Goal: Answer question/provide support: Share knowledge or assist other users

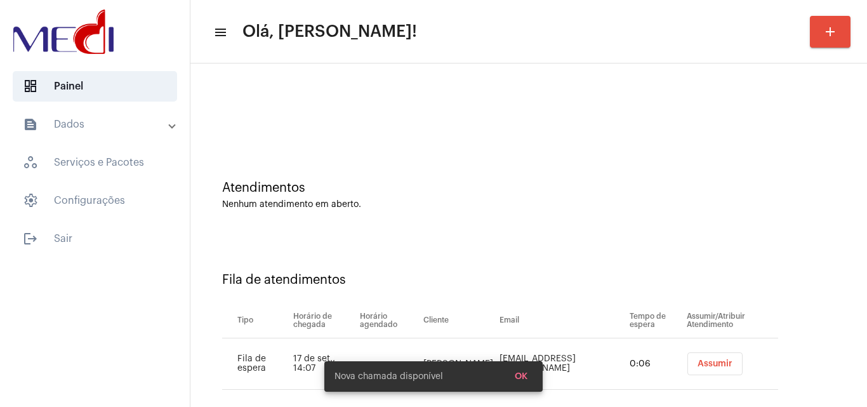
scroll to position [17, 0]
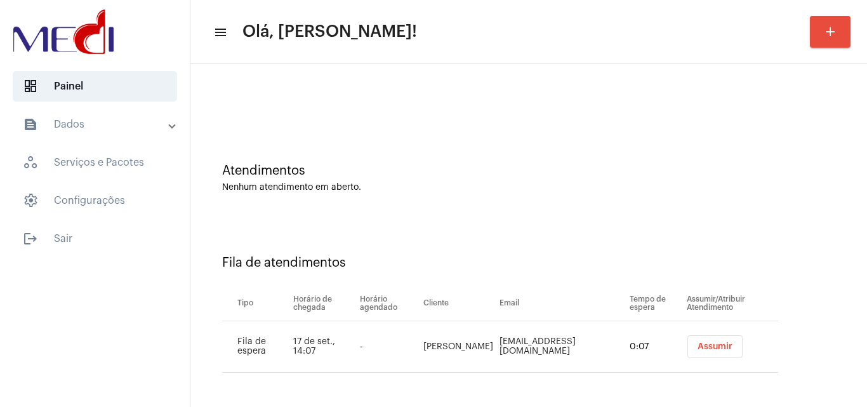
click at [698, 346] on span "Assumir" at bounding box center [715, 346] width 35 height 9
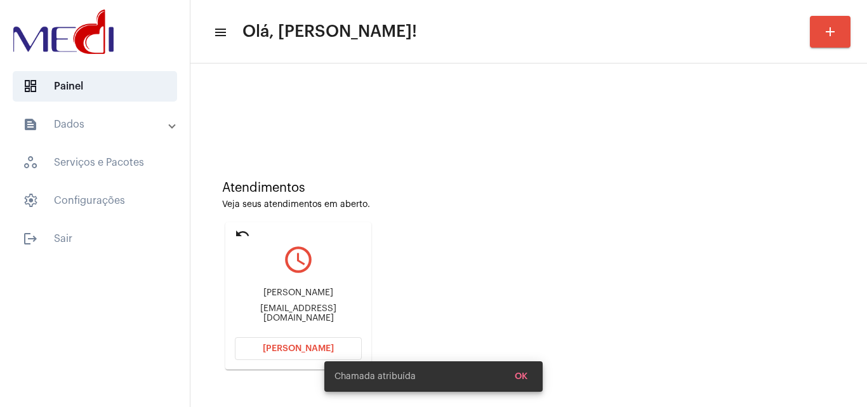
click at [447, 160] on div "Atendimentos Veja seus atendimentos em aberto. undo query_builder Daniel daniel…" at bounding box center [529, 270] width 664 height 255
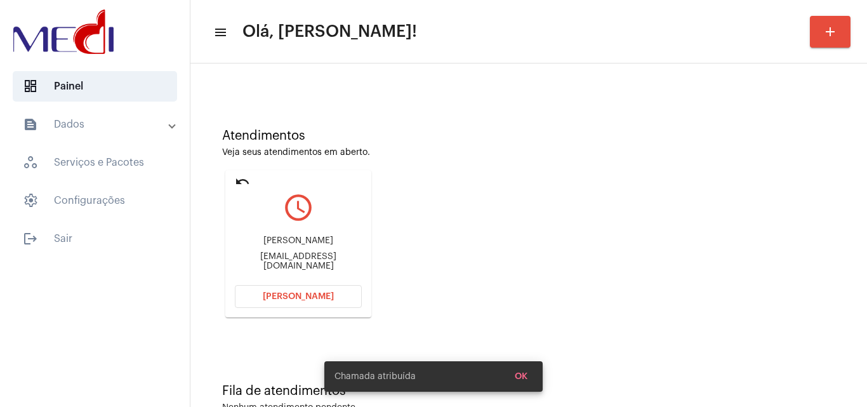
scroll to position [89, 0]
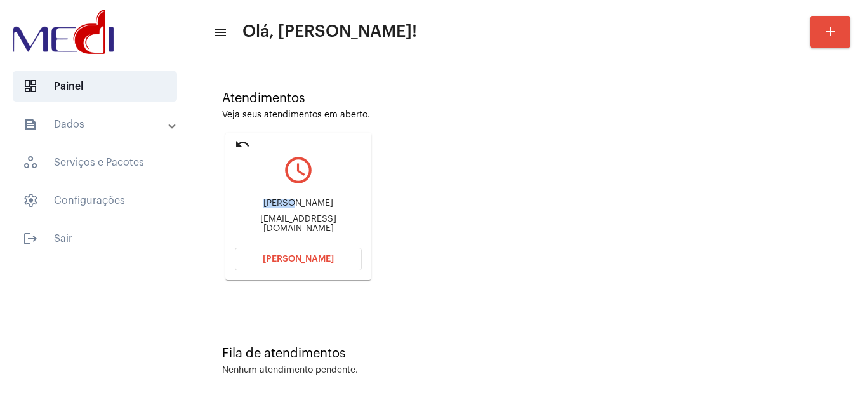
drag, startPoint x: 267, startPoint y: 203, endPoint x: 342, endPoint y: 193, distance: 76.2
click at [342, 193] on div "Daniel danieldossantossilva84@gmail.com" at bounding box center [298, 215] width 127 height 57
copy div "Daniel"
drag, startPoint x: 234, startPoint y: 225, endPoint x: 295, endPoint y: 218, distance: 61.3
click at [295, 218] on mat-card "undo query_builder Daniel danieldossantossilva84@gmail.com Abrir Chamada" at bounding box center [298, 206] width 146 height 147
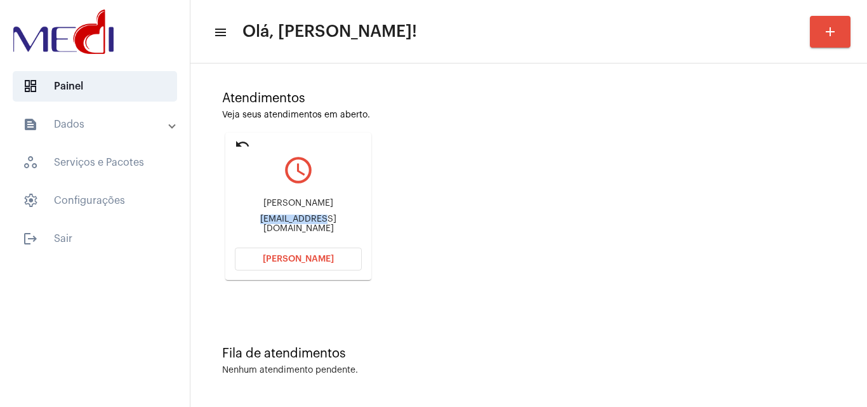
copy div "danieldossant"
click at [314, 261] on span "Abrir Chamada" at bounding box center [298, 259] width 71 height 9
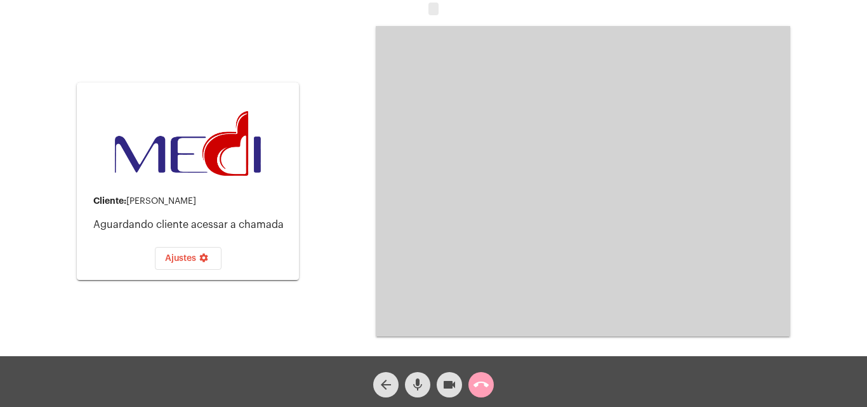
click at [481, 382] on mat-icon "call_end" at bounding box center [481, 384] width 15 height 15
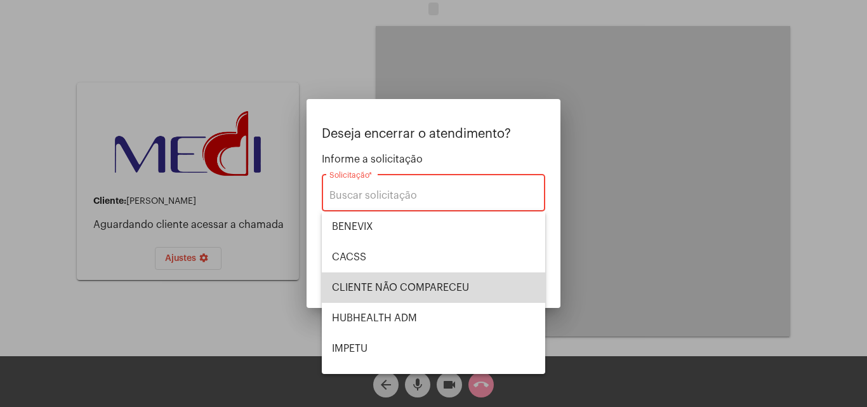
click at [461, 283] on span "CLIENTE NÃO COMPARECEU" at bounding box center [433, 287] width 203 height 30
type input "CLIENTE NÃO COMPARECEU"
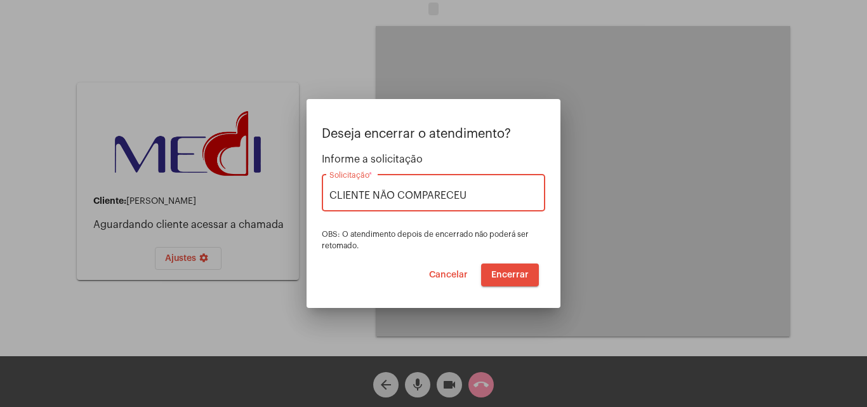
click at [502, 275] on span "Encerrar" at bounding box center [509, 274] width 37 height 9
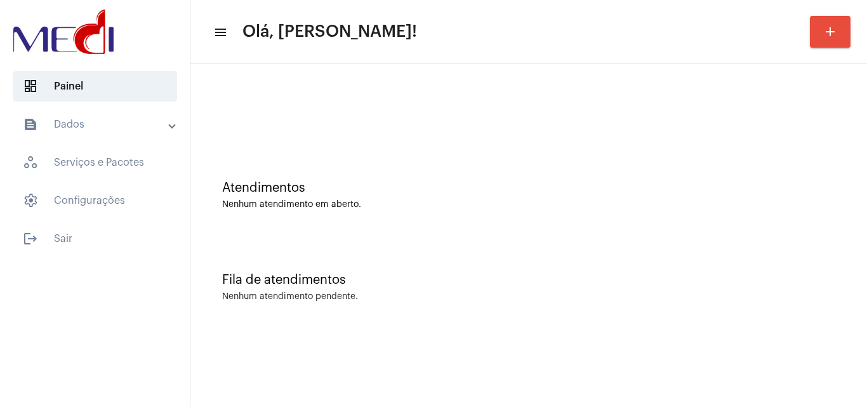
click at [362, 212] on div "Atendimentos Nenhum atendimento em aberto." at bounding box center [529, 189] width 664 height 92
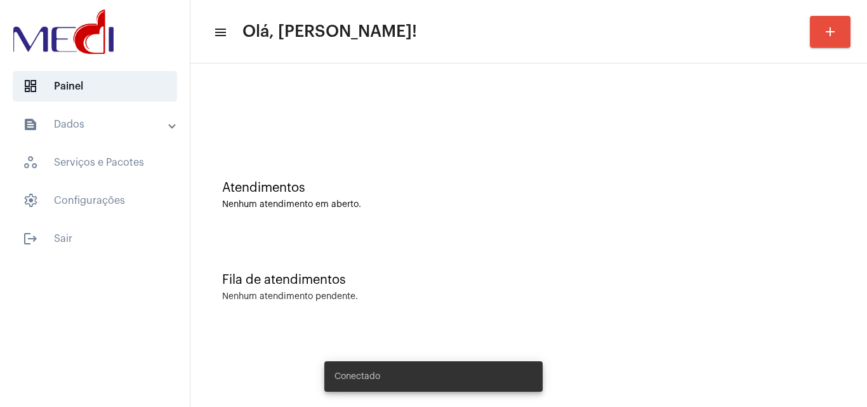
click at [374, 188] on div "Atendimentos" at bounding box center [528, 188] width 613 height 14
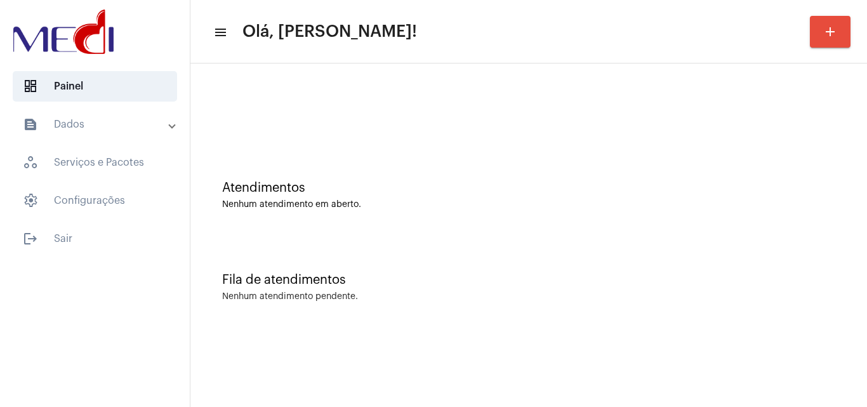
click at [427, 267] on div "Fila de atendimentos Nenhum atendimento pendente." at bounding box center [529, 281] width 664 height 92
click at [375, 136] on div at bounding box center [529, 106] width 664 height 73
click at [368, 202] on div "Nenhum atendimento em aberto." at bounding box center [528, 205] width 613 height 10
click at [314, 174] on div "Atendimentos Nenhum atendimento em aberto." at bounding box center [529, 189] width 664 height 92
click at [332, 249] on div "Fila de atendimentos Nenhum atendimento pendente." at bounding box center [529, 281] width 664 height 92
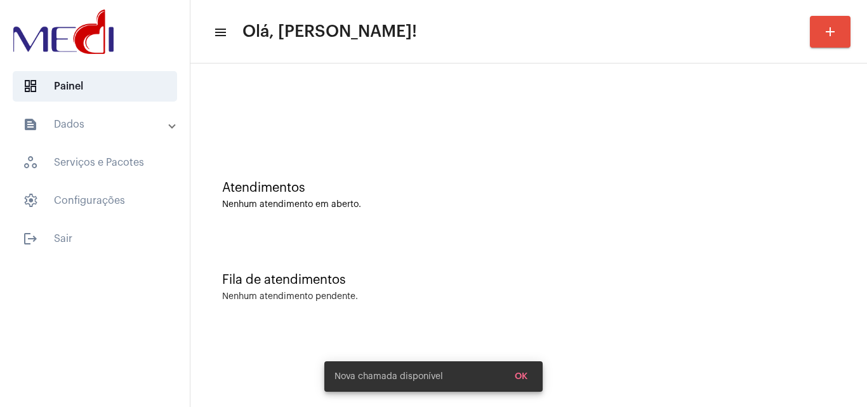
click at [355, 191] on div "Atendimentos" at bounding box center [528, 188] width 613 height 14
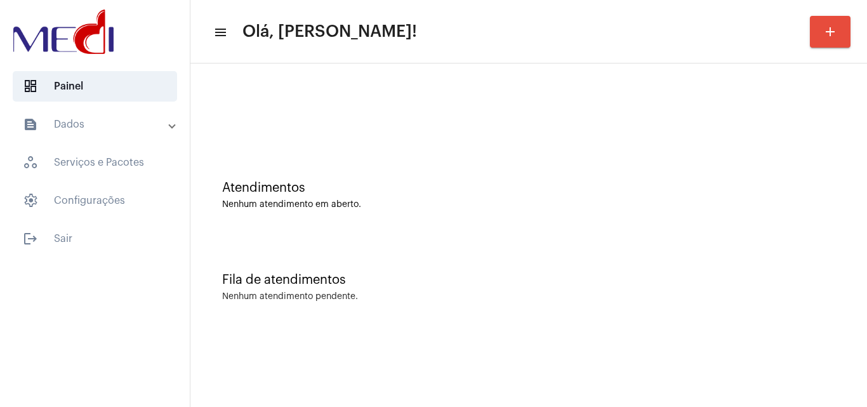
click at [462, 260] on div "Fila de atendimentos Nenhum atendimento pendente." at bounding box center [529, 281] width 664 height 92
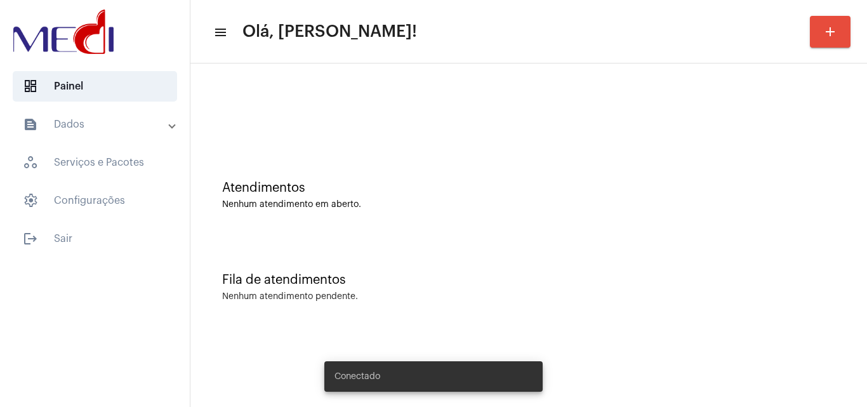
click at [831, 33] on mat-icon "add" at bounding box center [830, 31] width 15 height 15
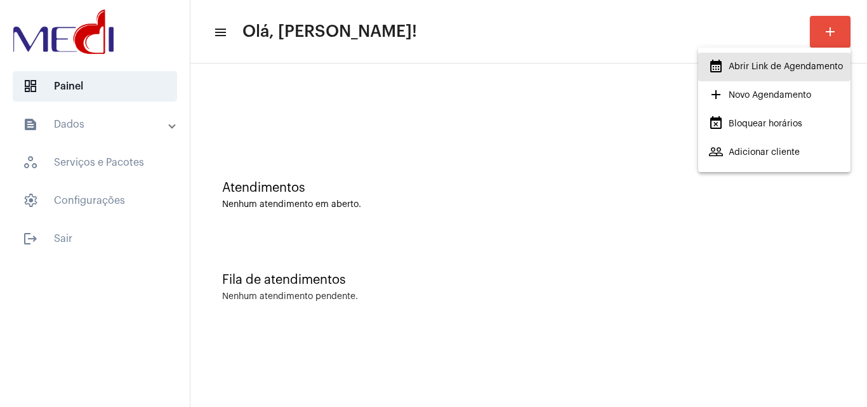
click at [743, 68] on span "calendar_month_outlined Abrir Link de Agendamento" at bounding box center [775, 66] width 135 height 23
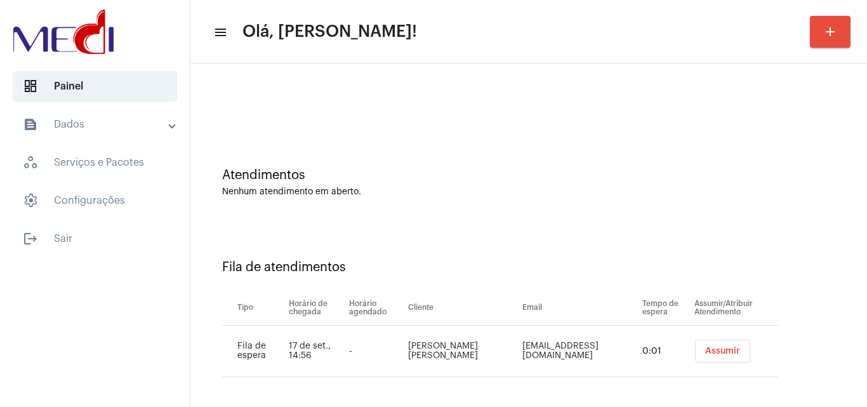
scroll to position [17, 0]
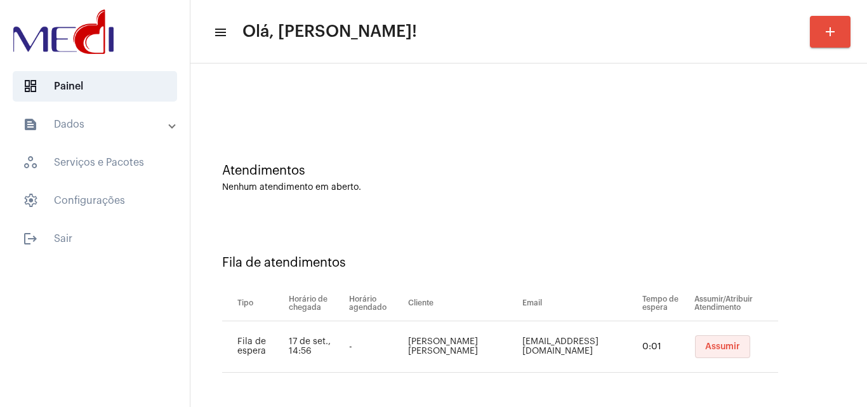
click at [705, 348] on span "Assumir" at bounding box center [722, 346] width 35 height 9
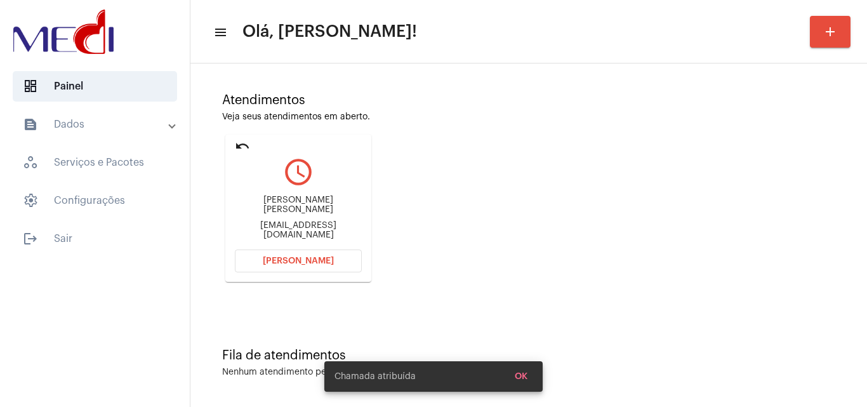
scroll to position [89, 0]
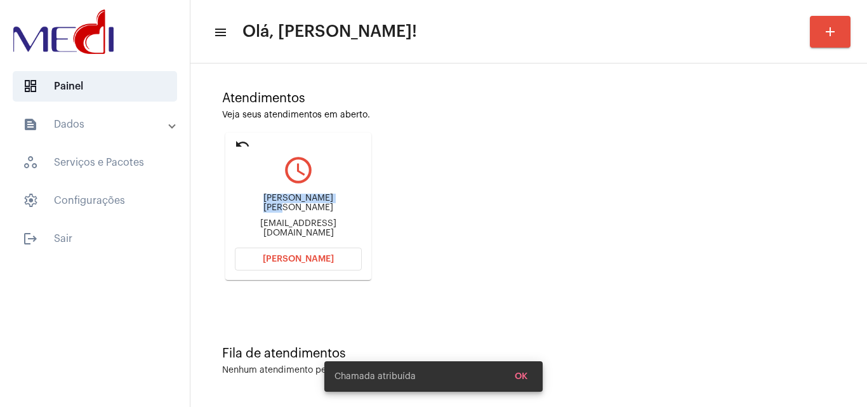
drag, startPoint x: 253, startPoint y: 208, endPoint x: 341, endPoint y: 205, distance: 88.3
click at [341, 205] on div "Jamil neves Darian" at bounding box center [298, 203] width 127 height 19
copy div "Jamil neves Darian"
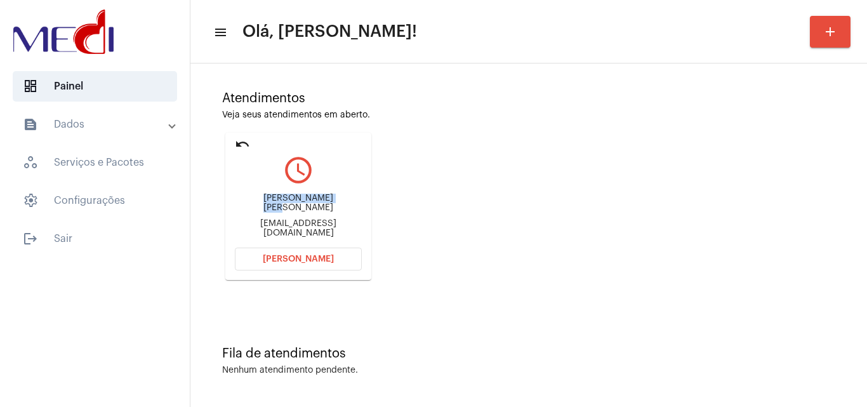
click at [348, 261] on button "[PERSON_NAME]" at bounding box center [298, 259] width 127 height 23
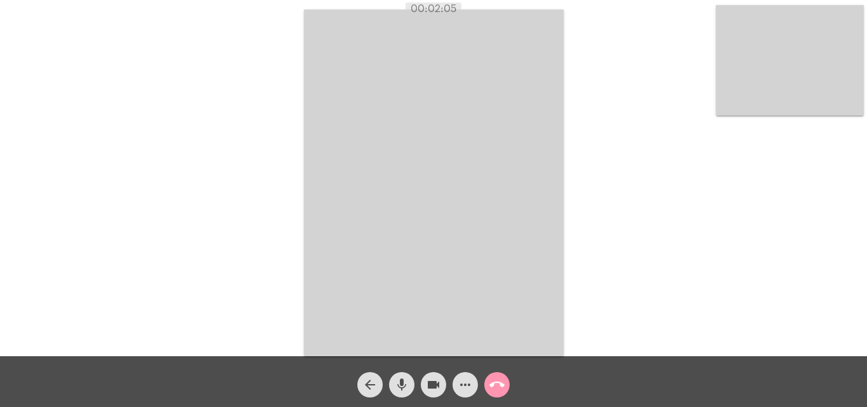
click at [500, 388] on mat-icon "call_end" at bounding box center [496, 384] width 15 height 15
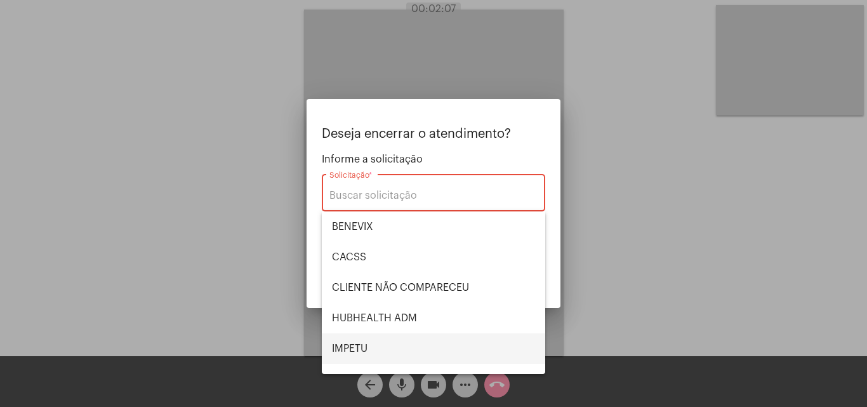
click at [368, 340] on span "IMPETU" at bounding box center [433, 348] width 203 height 30
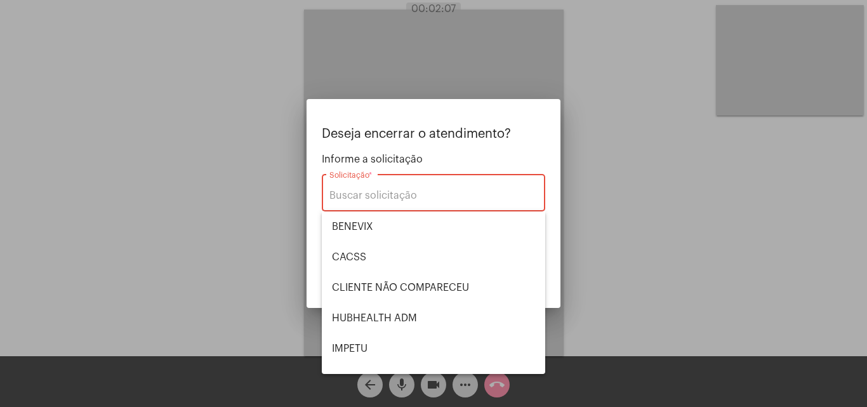
type input "IMPETU"
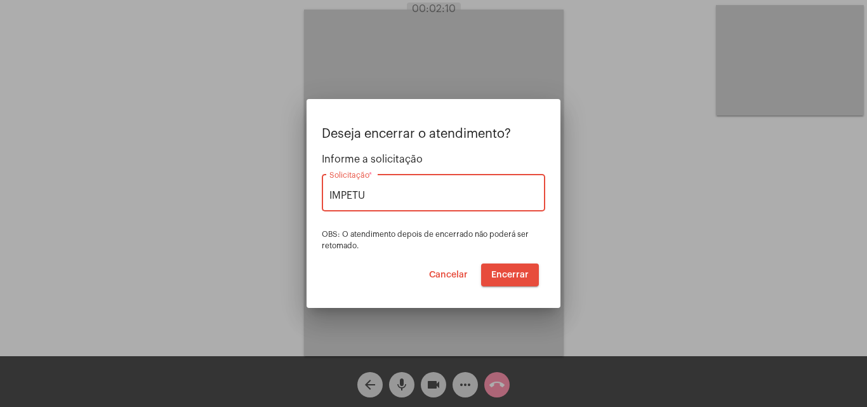
click at [500, 272] on span "Encerrar" at bounding box center [509, 274] width 37 height 9
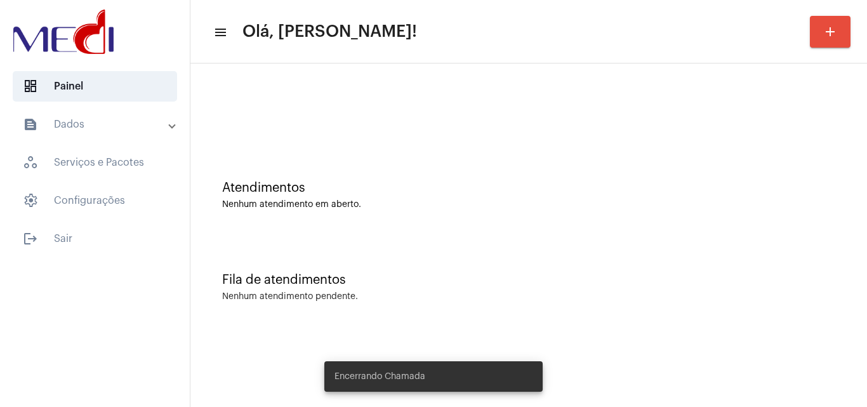
click at [477, 239] on div "Fila de atendimentos Nenhum atendimento pendente." at bounding box center [529, 281] width 664 height 92
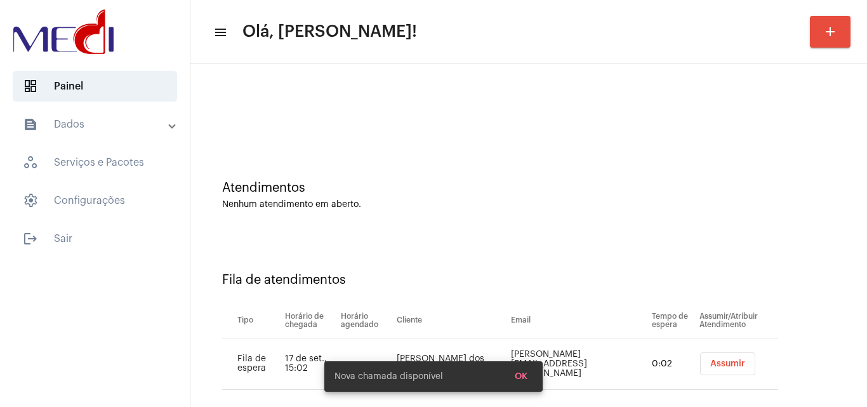
scroll to position [17, 0]
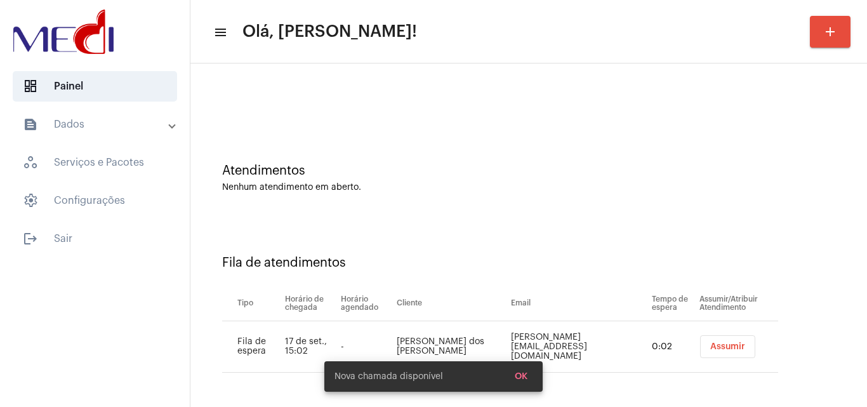
click at [715, 351] on button "Assumir" at bounding box center [727, 346] width 55 height 23
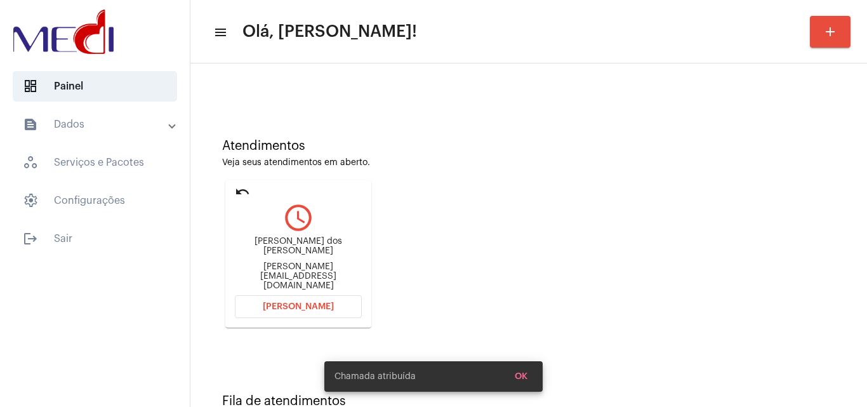
scroll to position [89, 0]
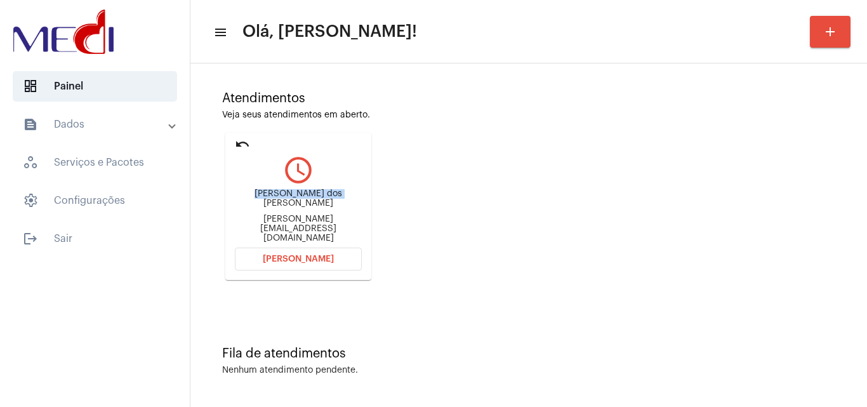
drag, startPoint x: 237, startPoint y: 199, endPoint x: 324, endPoint y: 199, distance: 87.0
click at [324, 199] on div "[PERSON_NAME] dos [PERSON_NAME]" at bounding box center [298, 198] width 127 height 19
copy div "[PERSON_NAME]"
click at [284, 254] on button "[PERSON_NAME]" at bounding box center [298, 259] width 127 height 23
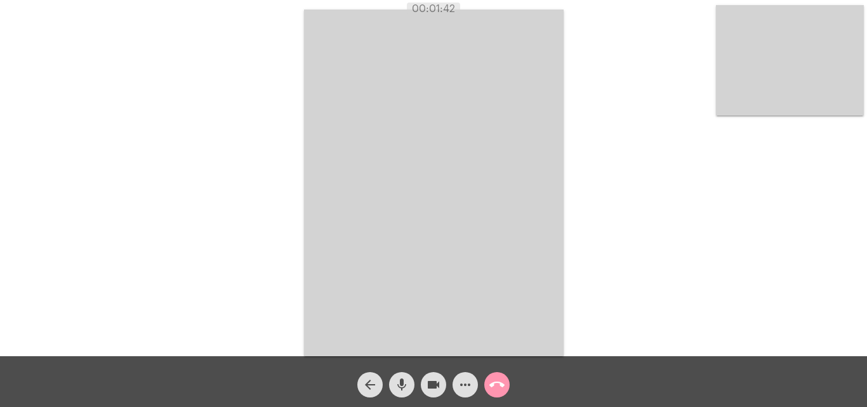
click at [493, 385] on mat-icon "call_end" at bounding box center [496, 384] width 15 height 15
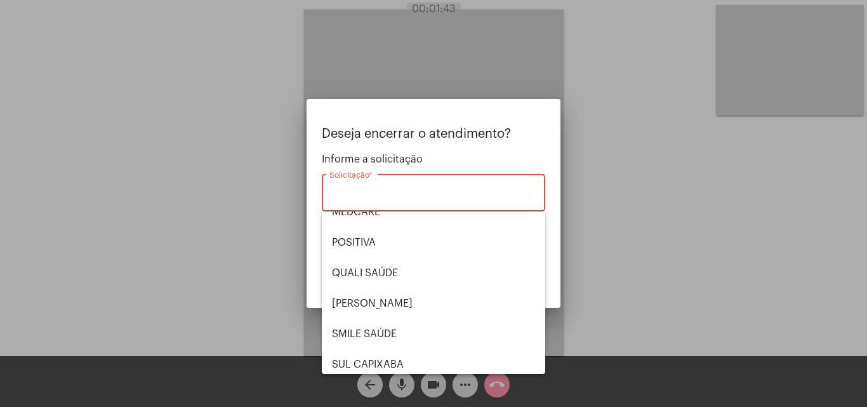
scroll to position [264, 0]
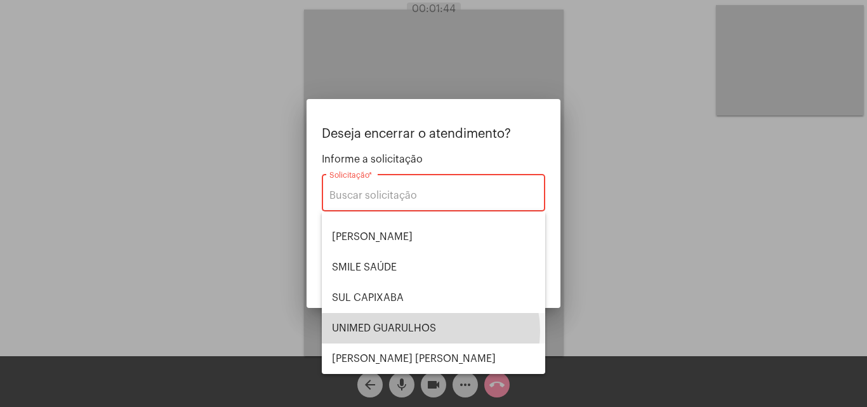
click at [430, 331] on span "UNIMED GUARULHOS" at bounding box center [433, 328] width 203 height 30
type input "UNIMED GUARULHOS"
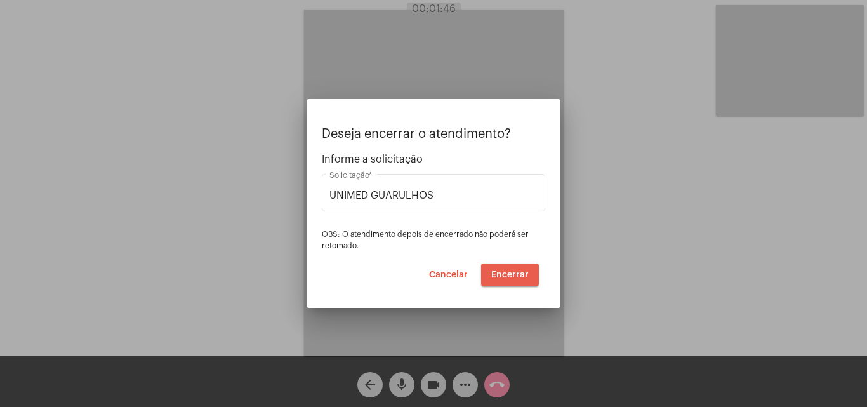
click at [515, 270] on span "Encerrar" at bounding box center [509, 274] width 37 height 9
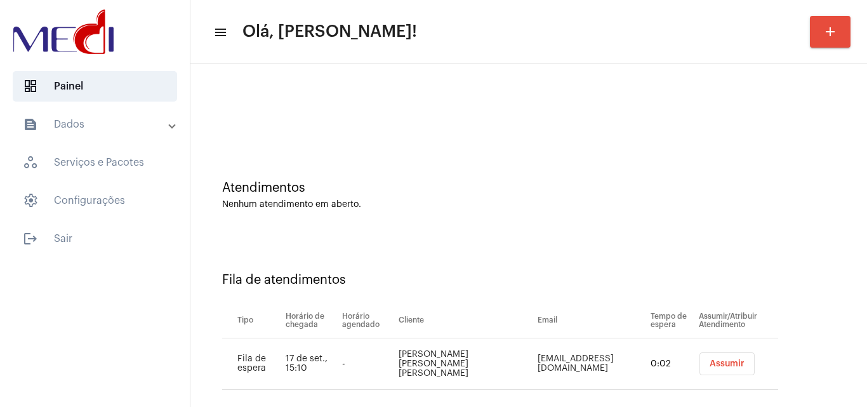
click at [710, 365] on span "Assumir" at bounding box center [727, 363] width 35 height 9
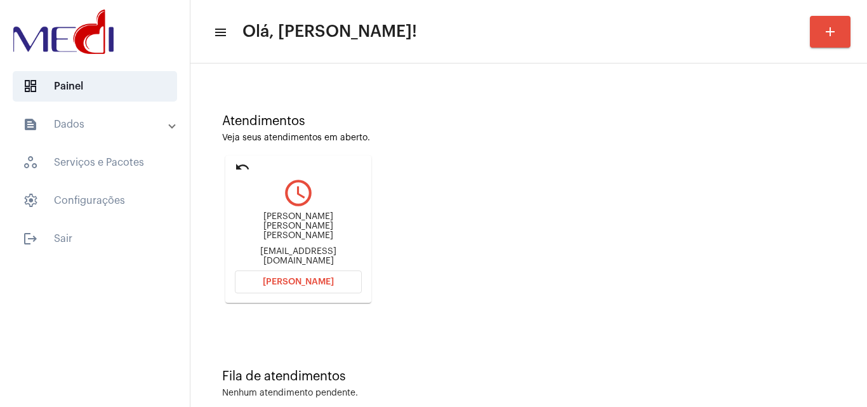
scroll to position [89, 0]
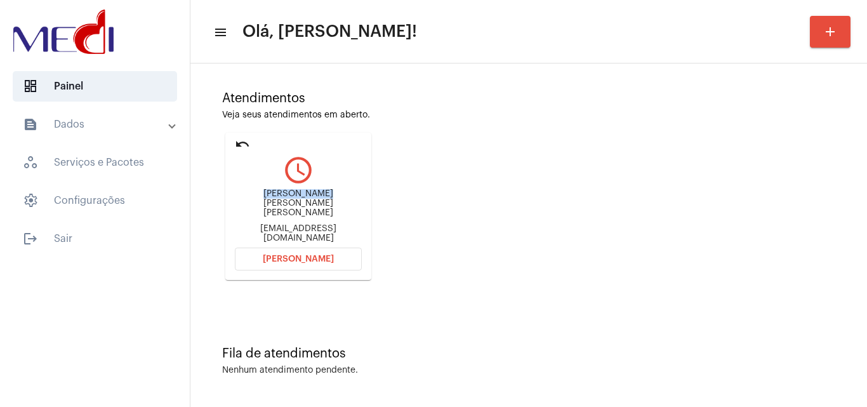
drag, startPoint x: 247, startPoint y: 196, endPoint x: 305, endPoint y: 207, distance: 59.4
click at [305, 207] on div "[PERSON_NAME] [PERSON_NAME] [PERSON_NAME] [EMAIL_ADDRESS][DOMAIN_NAME]" at bounding box center [298, 215] width 127 height 57
copy div "[PERSON_NAME]"
click at [309, 259] on span "[PERSON_NAME]" at bounding box center [298, 259] width 71 height 9
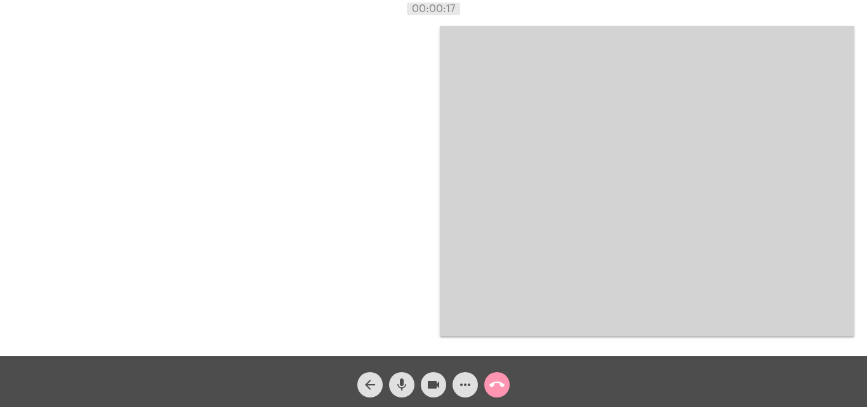
click at [461, 381] on mat-icon "more_horiz" at bounding box center [465, 384] width 15 height 15
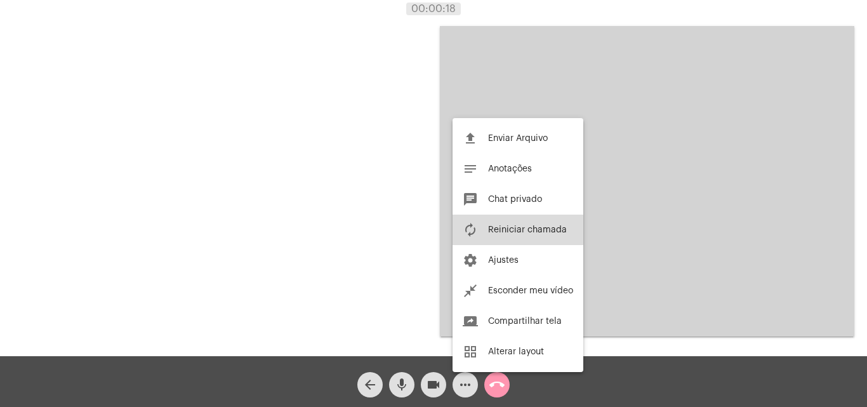
click at [511, 228] on span "Reiniciar chamada" at bounding box center [527, 229] width 79 height 9
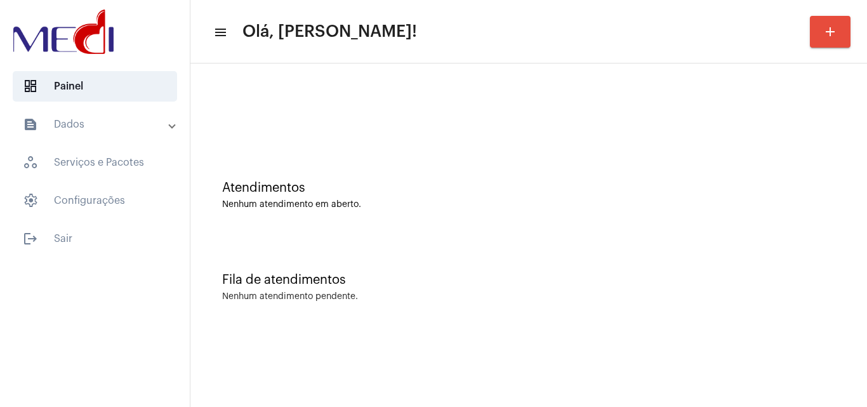
click at [599, 278] on div "Fila de atendimentos" at bounding box center [528, 280] width 613 height 14
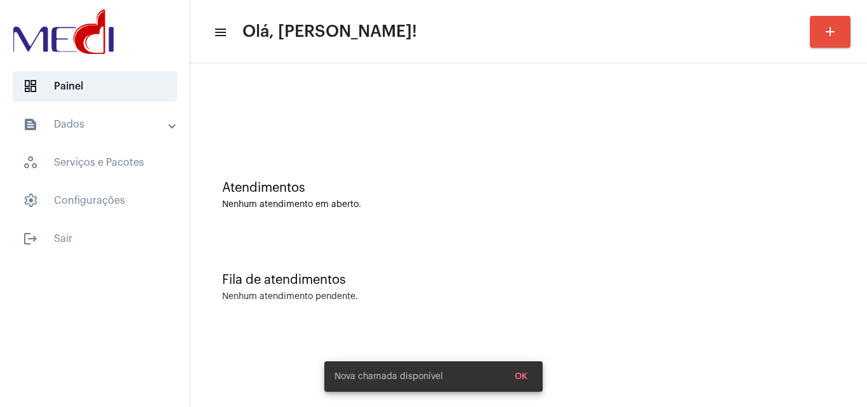
click at [272, 180] on div "Atendimentos Nenhum atendimento em aberto." at bounding box center [529, 189] width 664 height 92
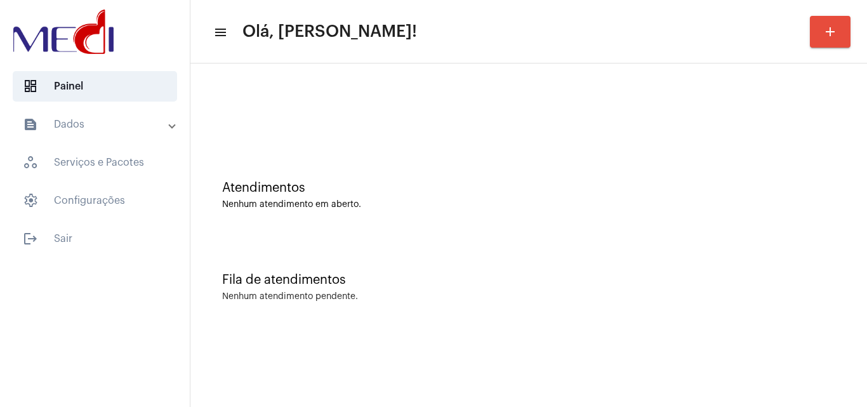
click at [458, 291] on div "Fila de atendimentos Nenhum atendimento pendente." at bounding box center [529, 281] width 664 height 92
click at [354, 242] on div "Fila de atendimentos Nenhum atendimento pendente." at bounding box center [529, 281] width 664 height 92
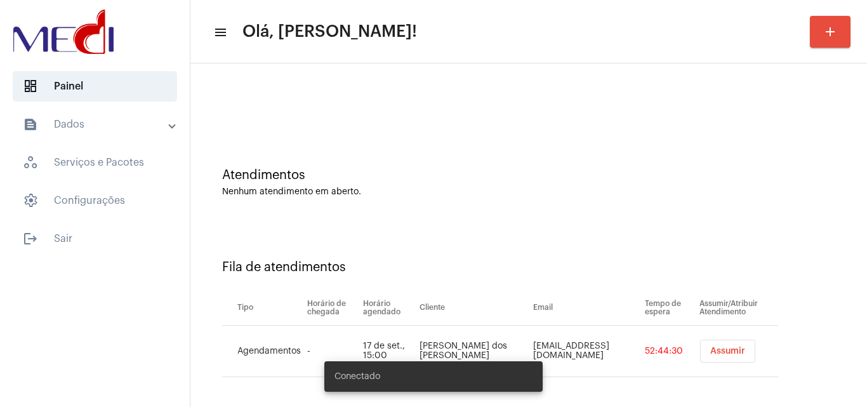
scroll to position [17, 0]
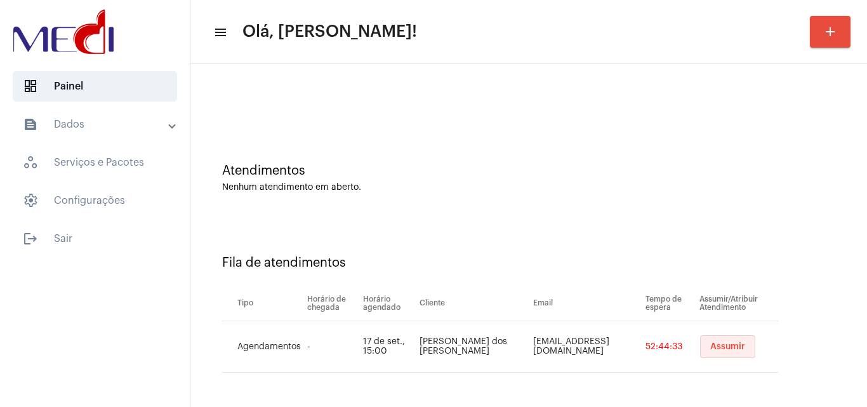
click at [716, 345] on span "Assumir" at bounding box center [727, 346] width 35 height 9
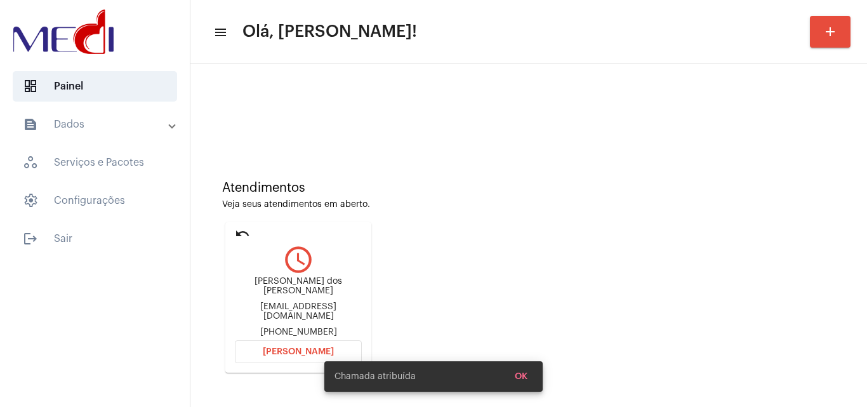
scroll to position [89, 0]
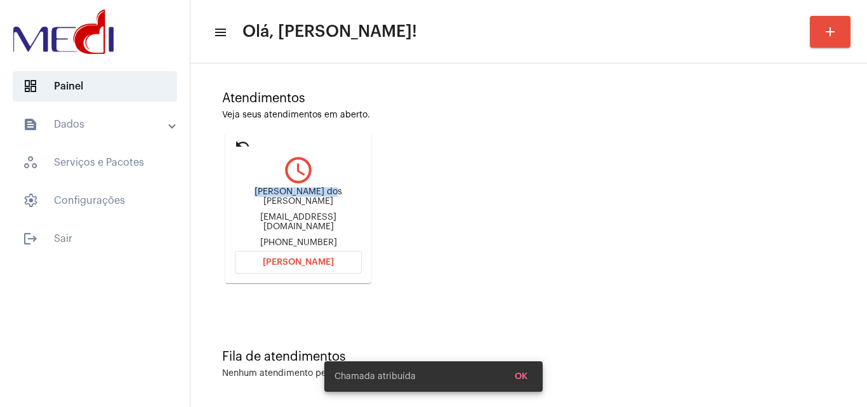
drag, startPoint x: 242, startPoint y: 200, endPoint x: 312, endPoint y: 196, distance: 69.3
click at [312, 196] on div "Katiana dos santos ferreira" at bounding box center [298, 196] width 127 height 19
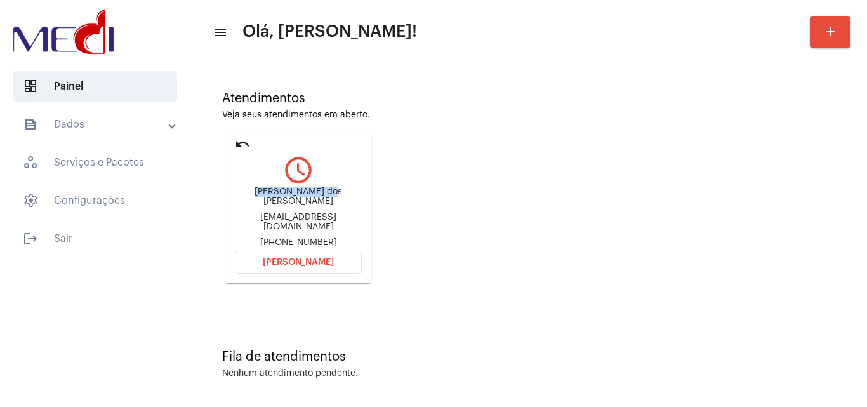
copy div "Katiana dos sant"
click at [340, 256] on button "Abrir Chamada" at bounding box center [298, 262] width 127 height 23
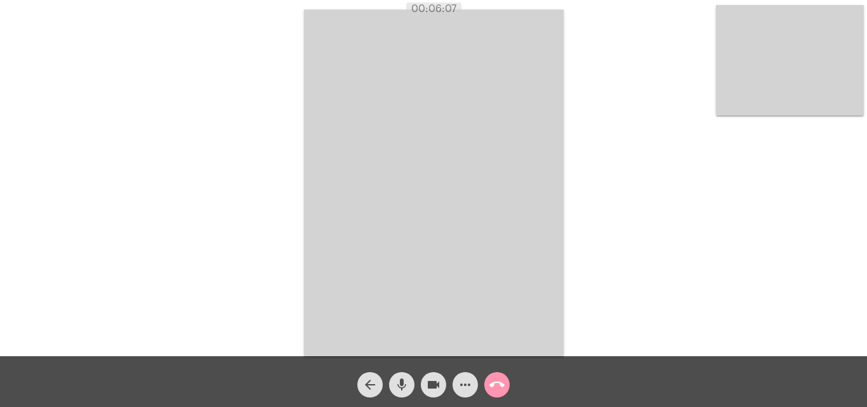
click at [401, 385] on mat-icon "mic" at bounding box center [401, 384] width 15 height 15
click at [401, 385] on mat-icon "mic_off" at bounding box center [401, 384] width 15 height 15
click at [508, 387] on button "call_end" at bounding box center [496, 384] width 25 height 25
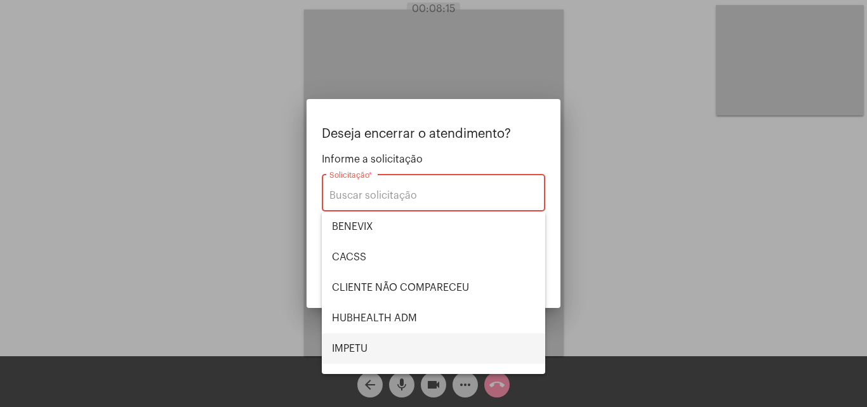
click at [352, 342] on span "IMPETU" at bounding box center [433, 348] width 203 height 30
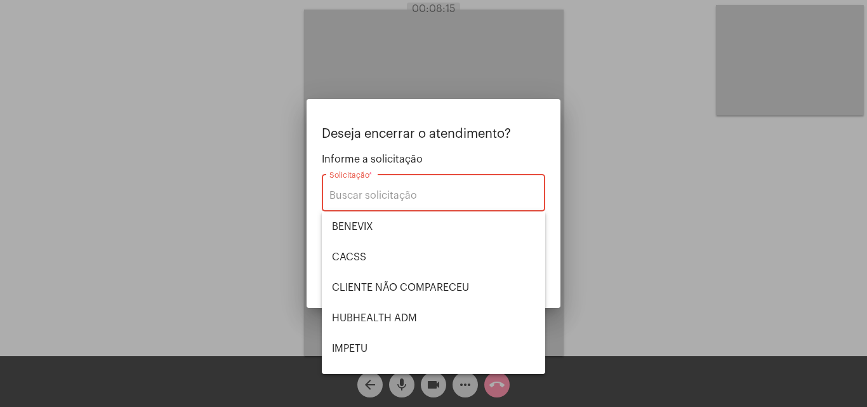
type input "IMPETU"
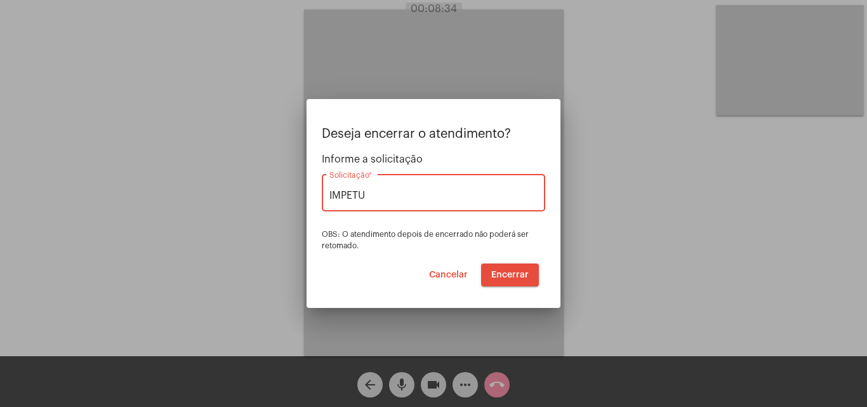
click at [503, 277] on span "Encerrar" at bounding box center [509, 274] width 37 height 9
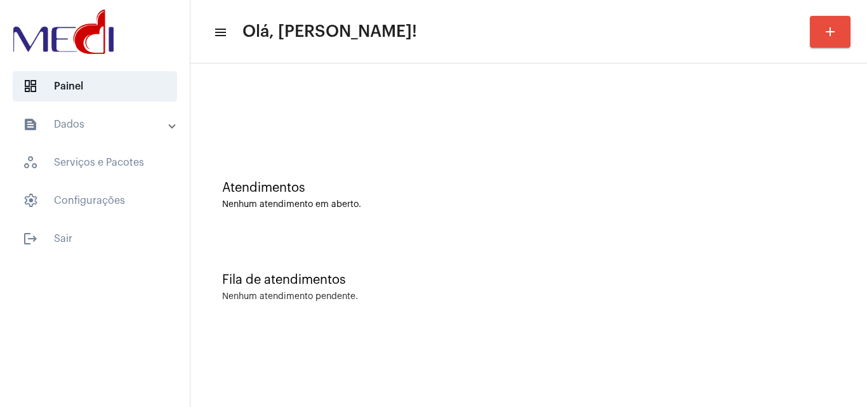
click at [408, 321] on div "Fila de atendimentos Nenhum atendimento pendente." at bounding box center [529, 281] width 664 height 92
click at [373, 237] on div "Fila de atendimentos Nenhum atendimento pendente." at bounding box center [529, 281] width 664 height 92
click at [530, 247] on div "Fila de atendimentos Nenhum atendimento pendente." at bounding box center [529, 281] width 664 height 92
click at [468, 197] on div "Atendimentos Nenhum atendimento em aberto." at bounding box center [528, 195] width 613 height 29
click at [402, 321] on div "Fila de atendimentos Nenhum atendimento pendente." at bounding box center [529, 281] width 664 height 92
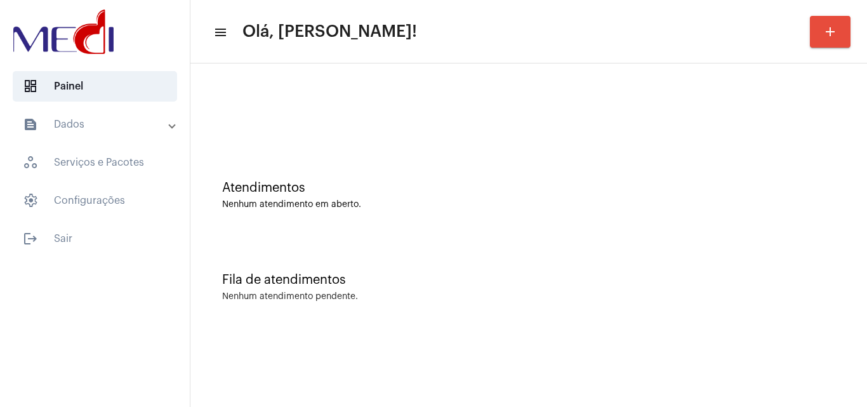
click at [366, 106] on div at bounding box center [529, 106] width 664 height 73
click at [335, 269] on div "Fila de atendimentos Nenhum atendimento pendente." at bounding box center [529, 281] width 664 height 92
click at [496, 254] on div "Fila de atendimentos Nenhum atendimento pendente." at bounding box center [529, 281] width 664 height 92
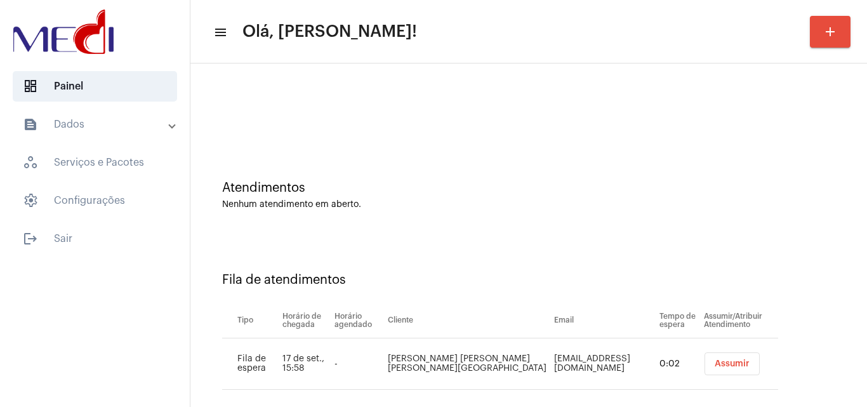
click at [715, 361] on span "Assumir" at bounding box center [732, 363] width 35 height 9
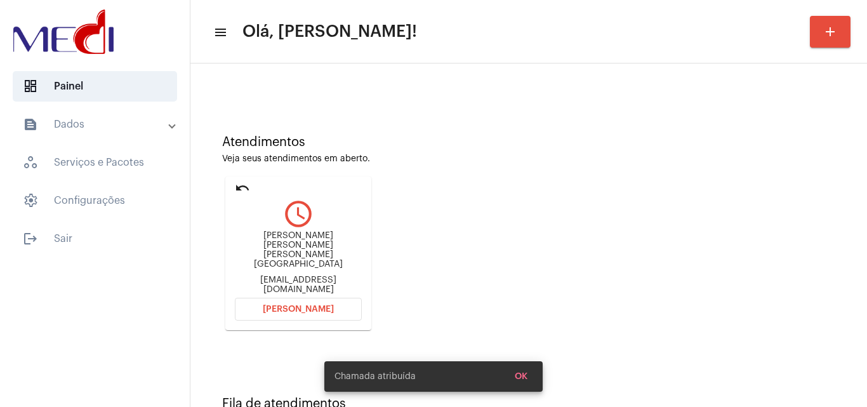
scroll to position [89, 0]
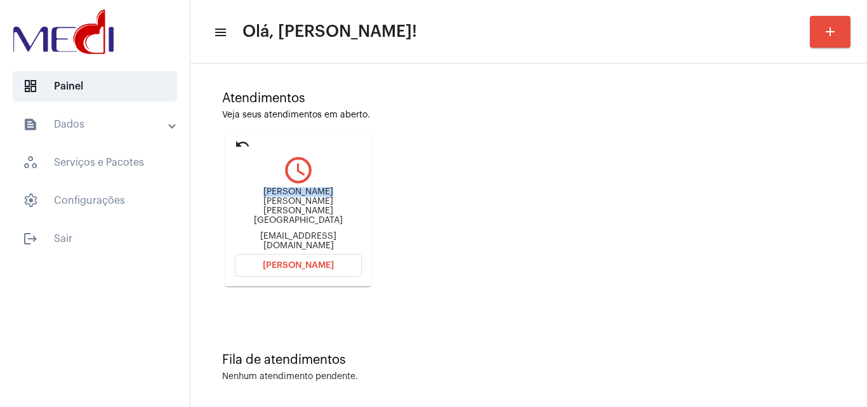
drag, startPoint x: 235, startPoint y: 207, endPoint x: 300, endPoint y: 202, distance: 64.3
click at [300, 202] on div "[PERSON_NAME] [PERSON_NAME] [PERSON_NAME] [EMAIL_ADDRESS][DOMAIN_NAME]" at bounding box center [298, 218] width 127 height 63
copy div "[PERSON_NAME]"
click at [316, 261] on span "[PERSON_NAME]" at bounding box center [298, 265] width 71 height 9
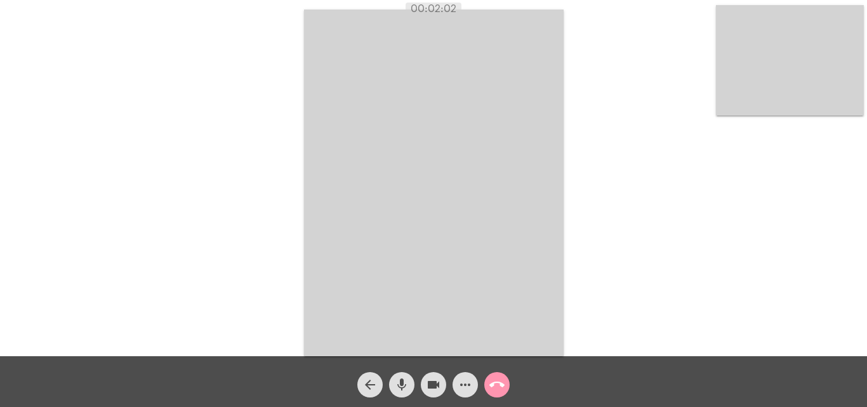
click at [498, 381] on mat-icon "call_end" at bounding box center [496, 384] width 15 height 15
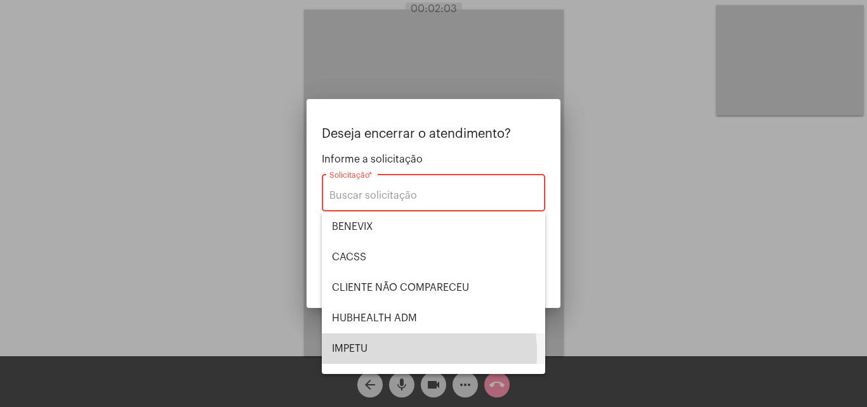
click at [373, 352] on span "IMPETU" at bounding box center [433, 348] width 203 height 30
type input "IMPETU"
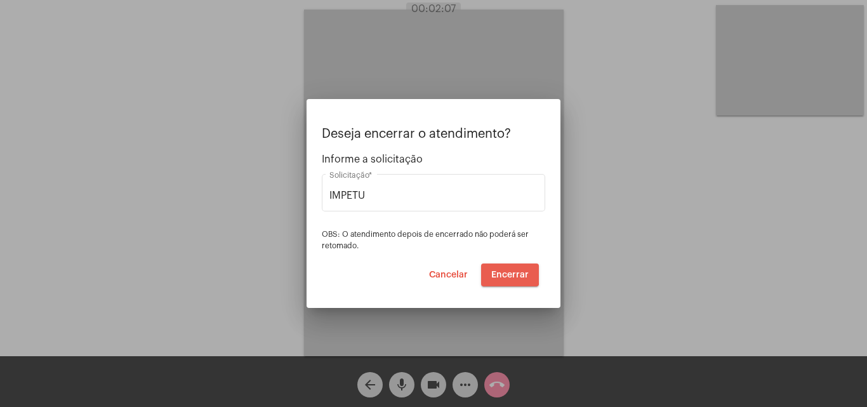
click at [503, 273] on span "Encerrar" at bounding box center [509, 274] width 37 height 9
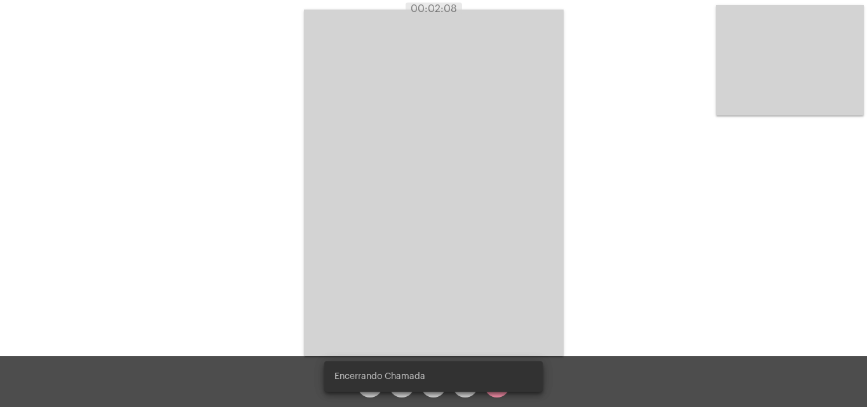
click at [503, 274] on video at bounding box center [434, 183] width 260 height 347
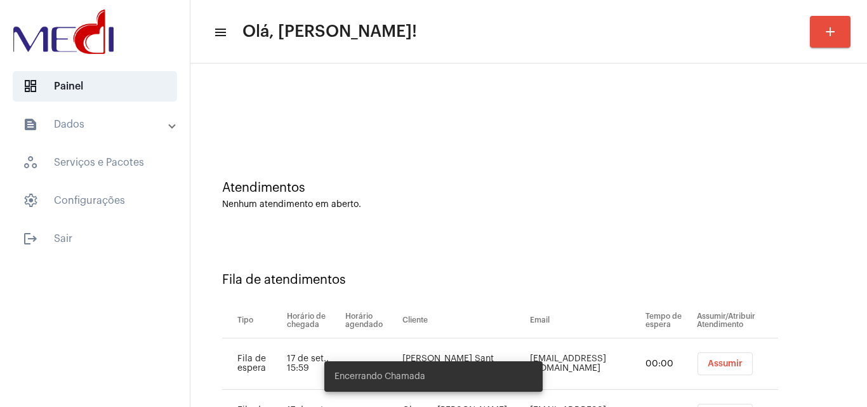
click at [442, 268] on div "Fila de atendimentos Tipo Horário de chegada Horário agendado Cliente Email Tem…" at bounding box center [529, 352] width 664 height 234
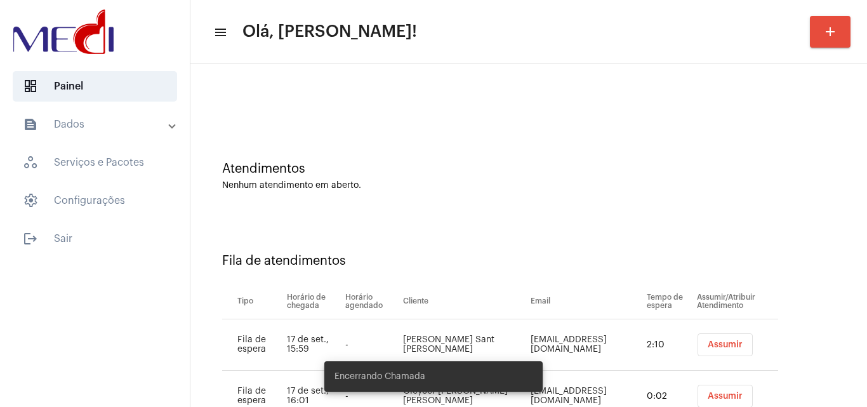
scroll to position [69, 0]
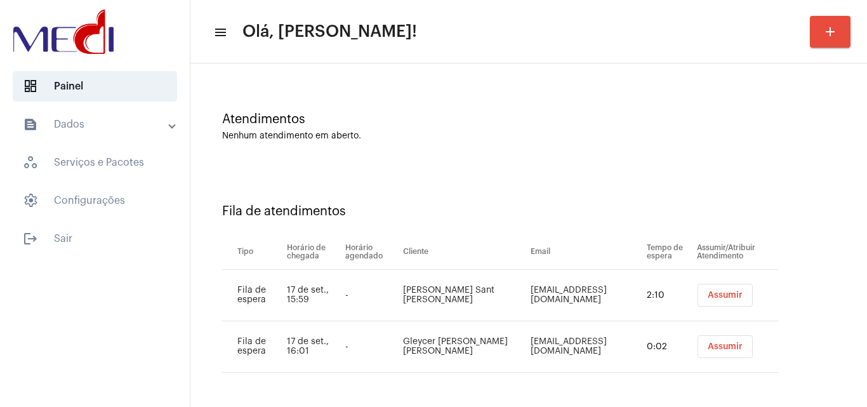
click at [703, 290] on button "Assumir" at bounding box center [725, 295] width 55 height 23
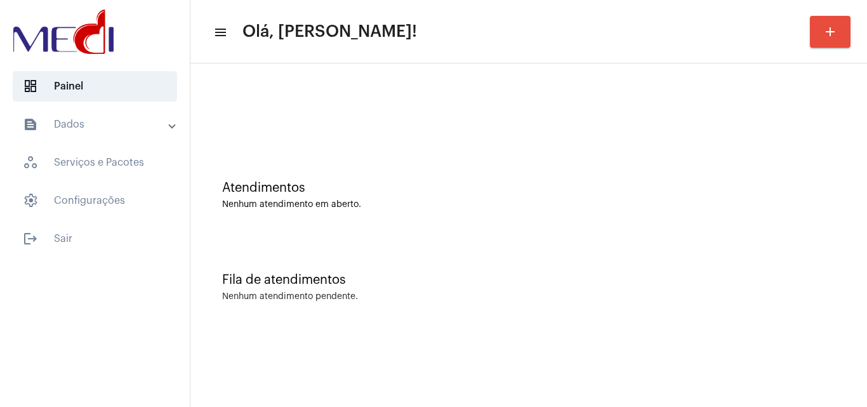
scroll to position [0, 0]
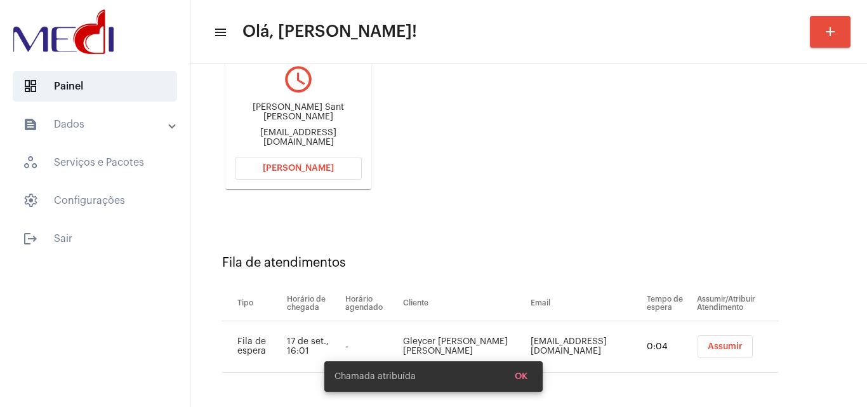
click at [708, 344] on span "Assumir" at bounding box center [725, 346] width 35 height 9
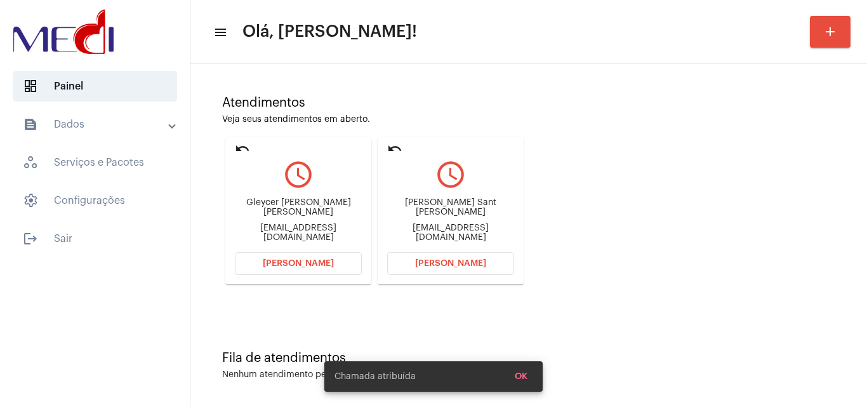
scroll to position [89, 0]
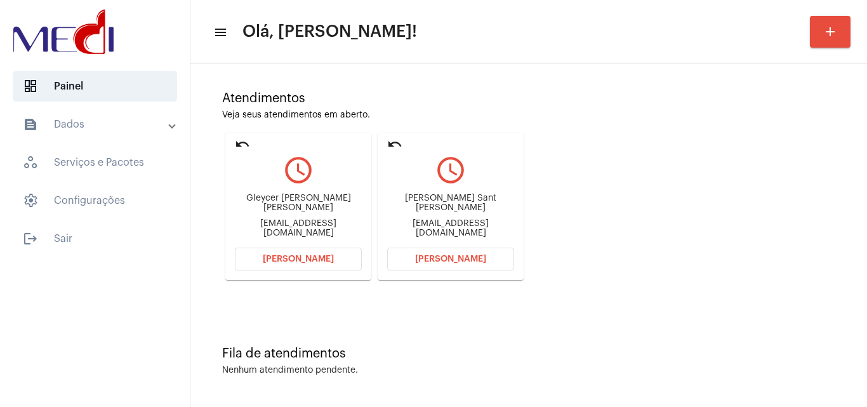
drag, startPoint x: 395, startPoint y: 198, endPoint x: 472, endPoint y: 194, distance: 77.5
click at [472, 194] on div "Hélida Marques Sant Ana Viana helida_santan@hotmail.com" at bounding box center [450, 215] width 127 height 57
copy div "Hélida Marques S"
click at [467, 260] on span "Abrir Chamada" at bounding box center [450, 259] width 71 height 9
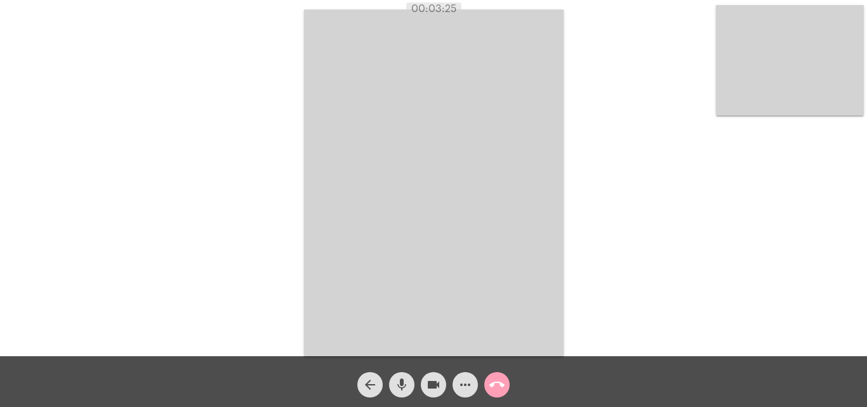
click at [498, 388] on mat-icon "call_end" at bounding box center [496, 384] width 15 height 15
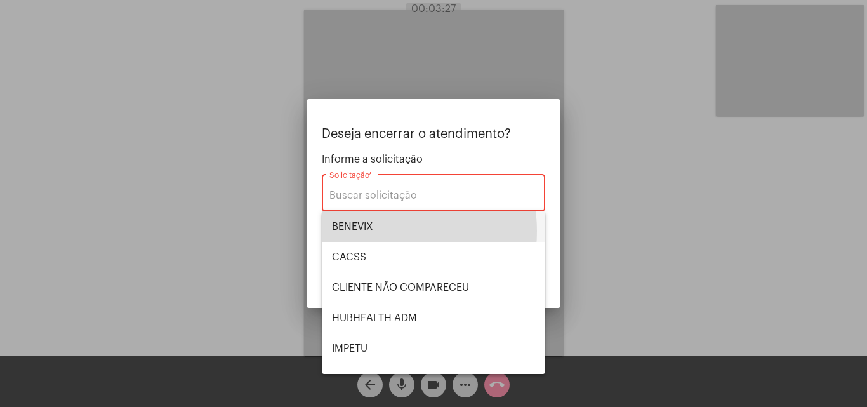
click at [376, 230] on span "BENEVIX" at bounding box center [433, 226] width 203 height 30
type input "BENEVIX"
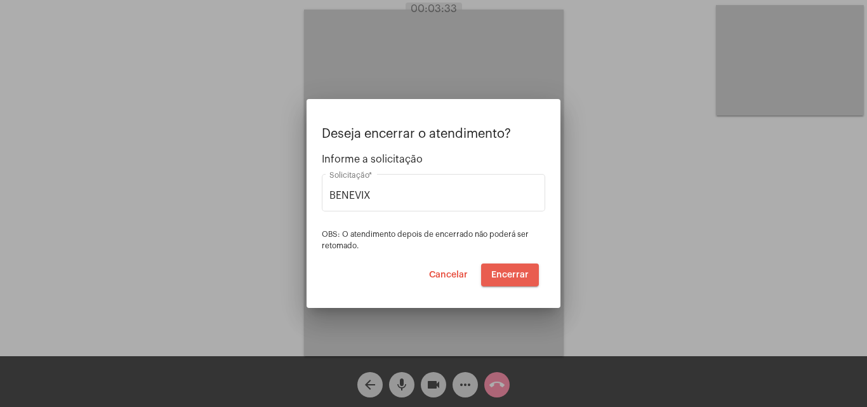
click at [517, 276] on span "Encerrar" at bounding box center [509, 274] width 37 height 9
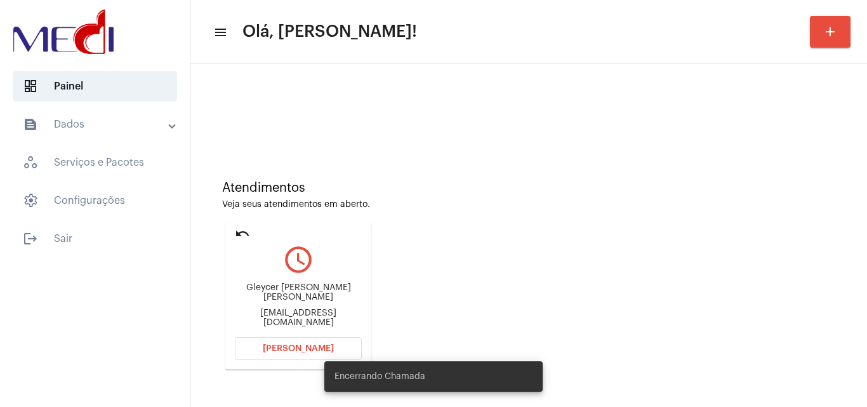
scroll to position [180, 0]
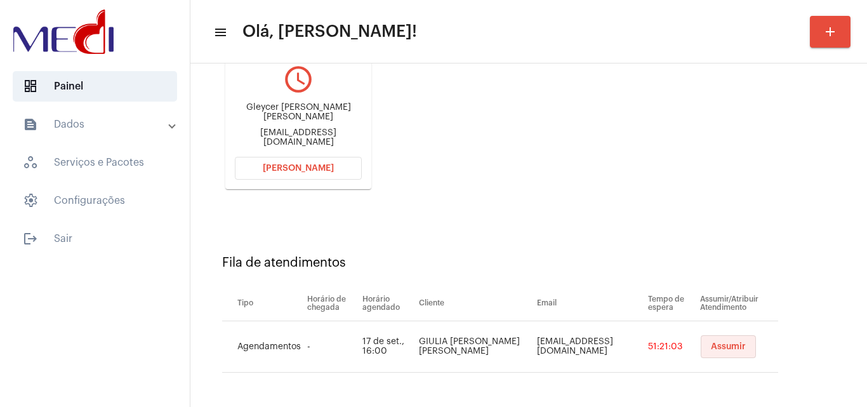
click at [722, 345] on span "Assumir" at bounding box center [728, 346] width 35 height 9
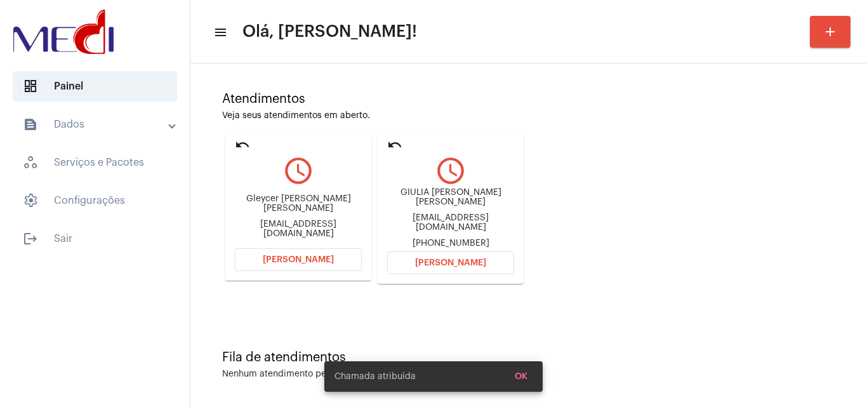
scroll to position [89, 0]
drag, startPoint x: 259, startPoint y: 199, endPoint x: 320, endPoint y: 202, distance: 61.0
click at [320, 202] on div "Gleycer Vinícius de Souza Viana" at bounding box center [298, 203] width 127 height 19
copy div "Gleycer Vinícius d"
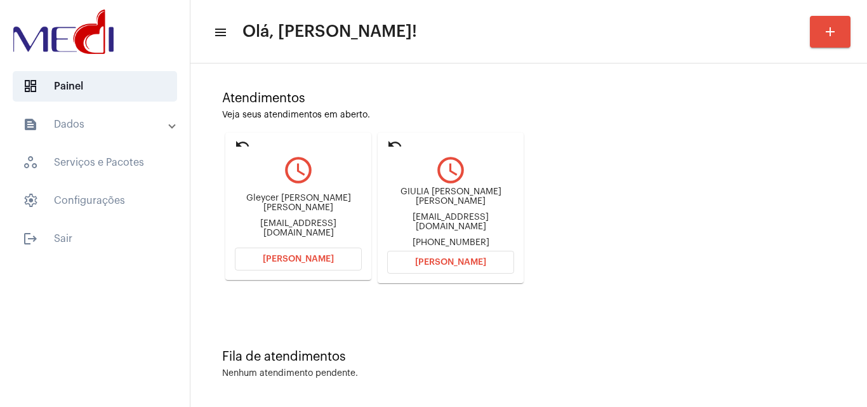
click at [278, 260] on span "Abrir Chamada" at bounding box center [298, 259] width 71 height 9
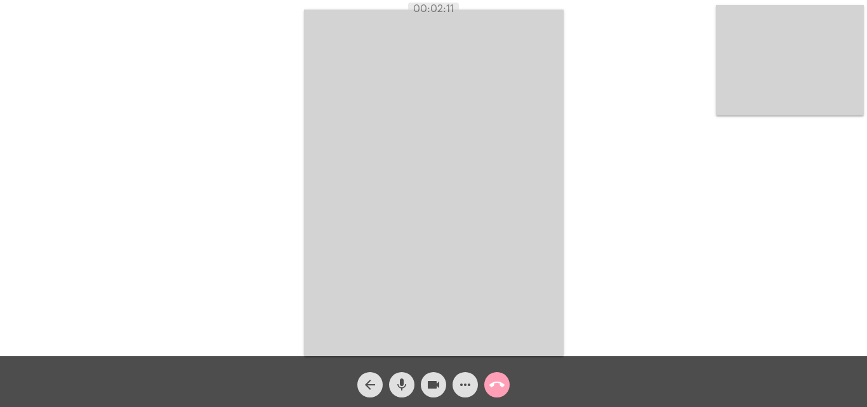
click at [495, 387] on mat-icon "call_end" at bounding box center [496, 384] width 15 height 15
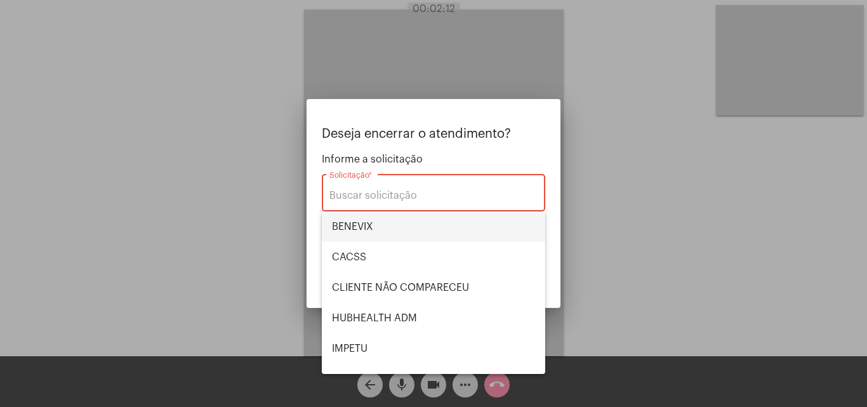
click at [375, 222] on span "BENEVIX" at bounding box center [433, 226] width 203 height 30
type input "BENEVIX"
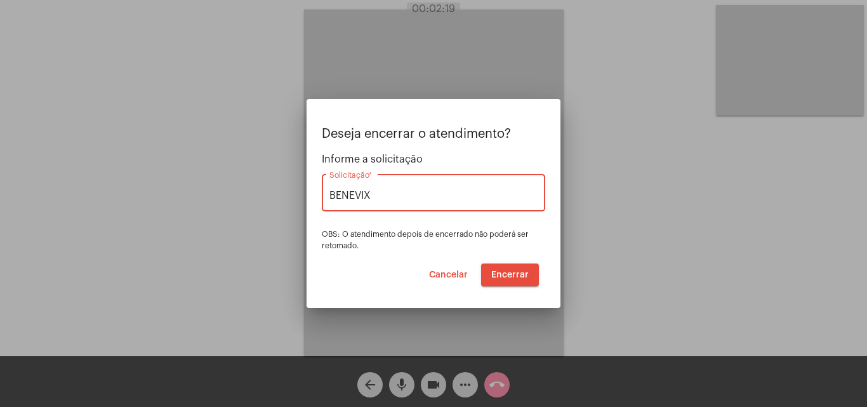
click at [507, 277] on span "Encerrar" at bounding box center [509, 274] width 37 height 9
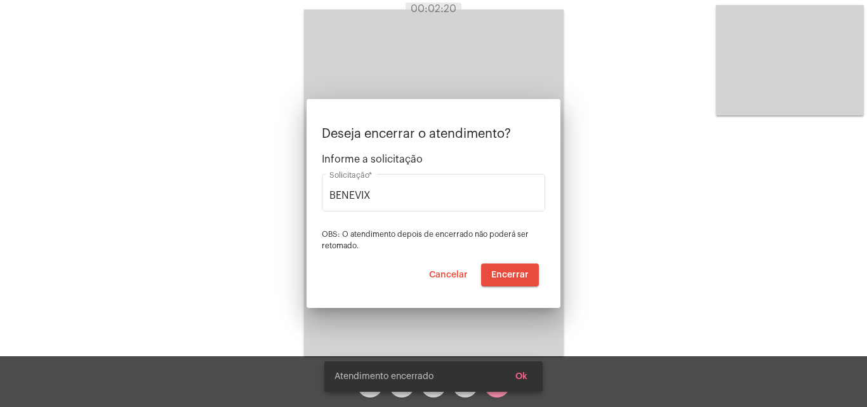
drag, startPoint x: 507, startPoint y: 277, endPoint x: 495, endPoint y: 281, distance: 12.9
click at [501, 279] on video at bounding box center [434, 183] width 260 height 347
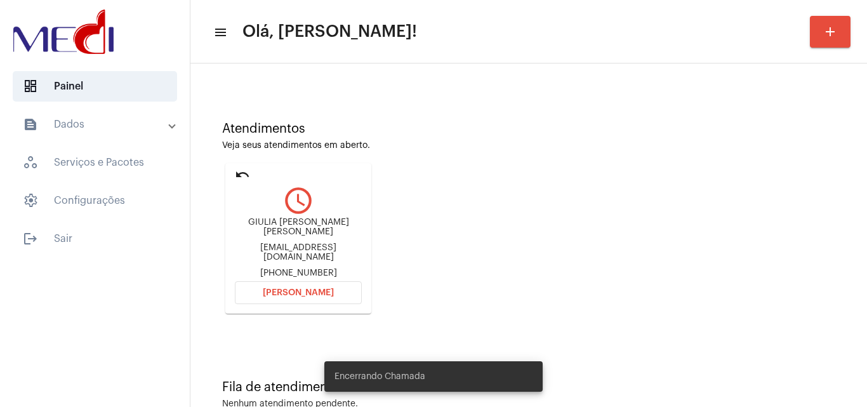
scroll to position [89, 0]
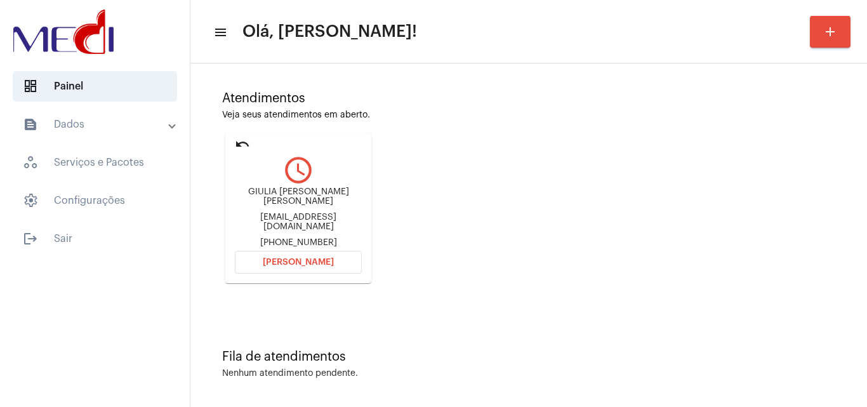
drag, startPoint x: 258, startPoint y: 194, endPoint x: 293, endPoint y: 195, distance: 34.3
click at [293, 195] on div "GIULIA BEATRIZ DE SENA SILVA" at bounding box center [298, 196] width 127 height 19
copy div "GIULIA BEA"
click at [269, 258] on span "Abrir Chamada" at bounding box center [298, 262] width 71 height 9
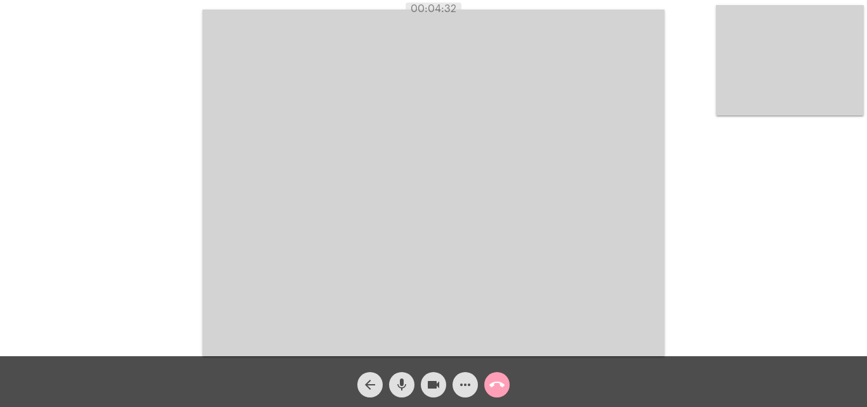
click at [497, 383] on mat-icon "call_end" at bounding box center [496, 384] width 15 height 15
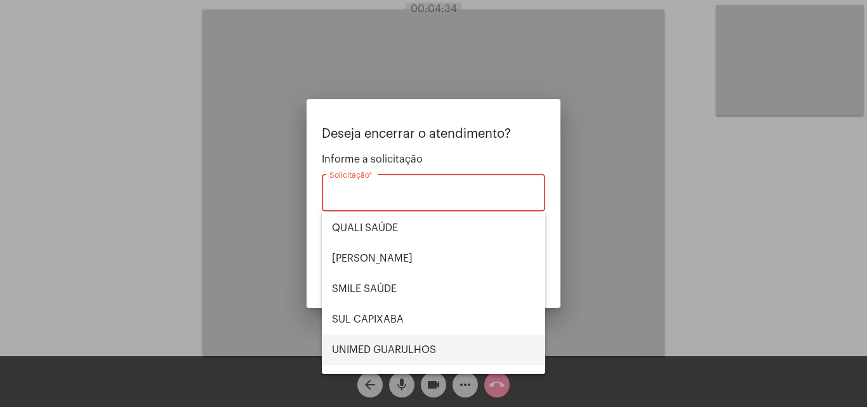
scroll to position [264, 0]
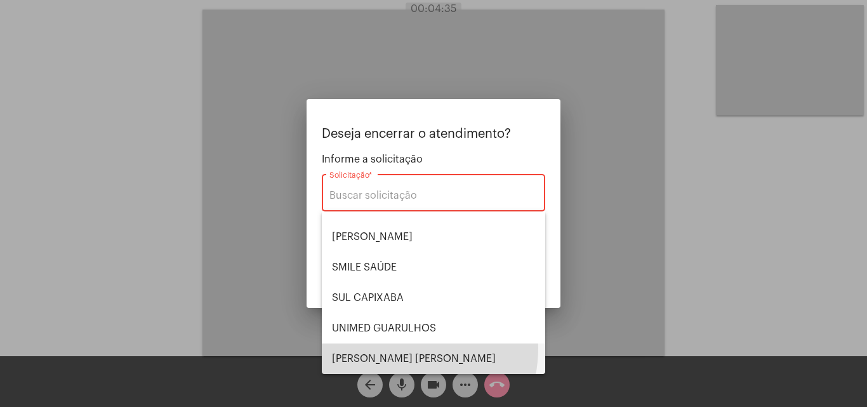
click at [396, 348] on span "VERA CRUZ" at bounding box center [433, 358] width 203 height 30
type input "VERA CRUZ"
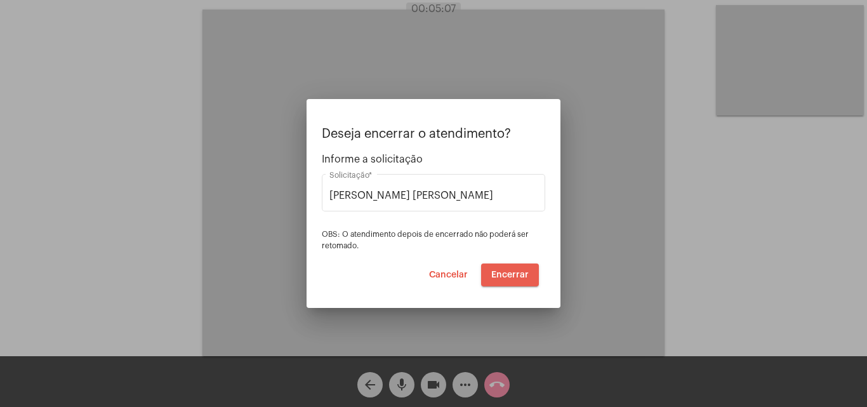
click at [508, 271] on span "Encerrar" at bounding box center [509, 274] width 37 height 9
